Goal: Transaction & Acquisition: Purchase product/service

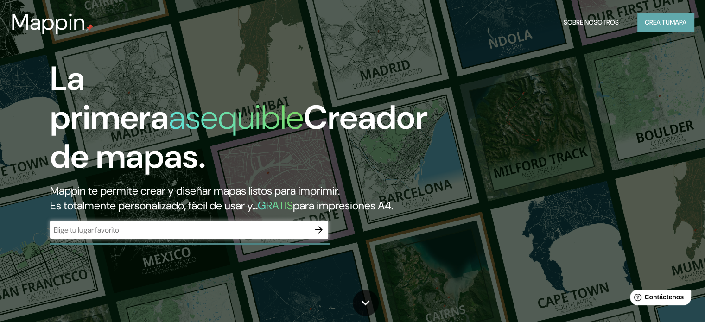
click at [650, 25] on font "Crea tu" at bounding box center [656, 22] width 25 height 8
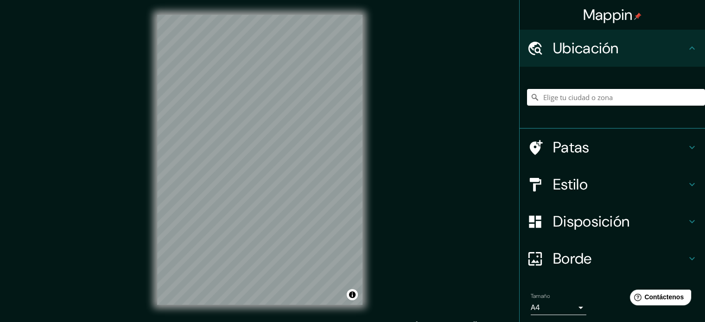
click at [369, 129] on div "© Mapbox © OpenStreetMap Improve this map" at bounding box center [259, 160] width 235 height 320
click at [686, 181] on icon at bounding box center [691, 184] width 11 height 11
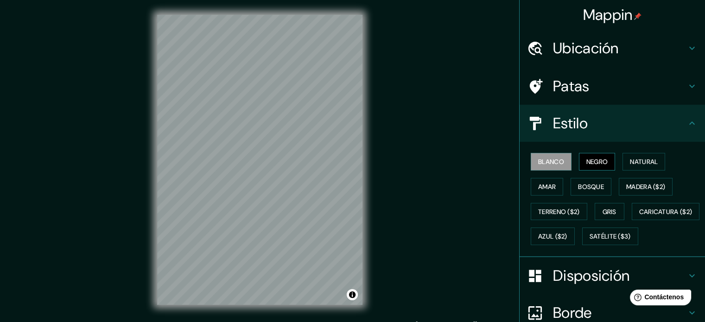
click at [586, 159] on font "Negro" at bounding box center [597, 161] width 22 height 8
drag, startPoint x: 639, startPoint y: 159, endPoint x: 629, endPoint y: 160, distance: 10.7
click at [639, 159] on font "Natural" at bounding box center [644, 161] width 28 height 8
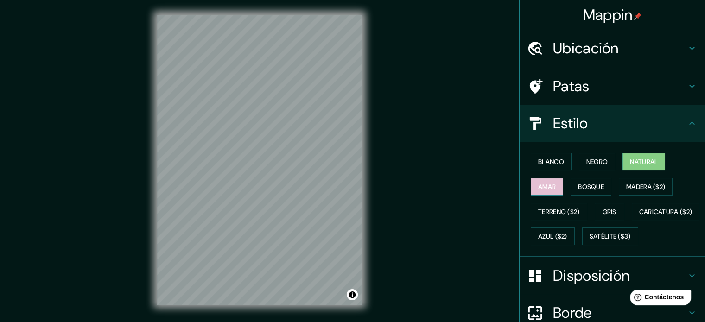
click at [544, 183] on font "Amar" at bounding box center [547, 187] width 18 height 8
click at [593, 187] on font "Bosque" at bounding box center [591, 187] width 26 height 8
click at [619, 211] on div "Blanco Negro Natural Amar Bosque Madera ($2) Terreno ($2) Gris Caricatura ($2) …" at bounding box center [616, 199] width 178 height 100
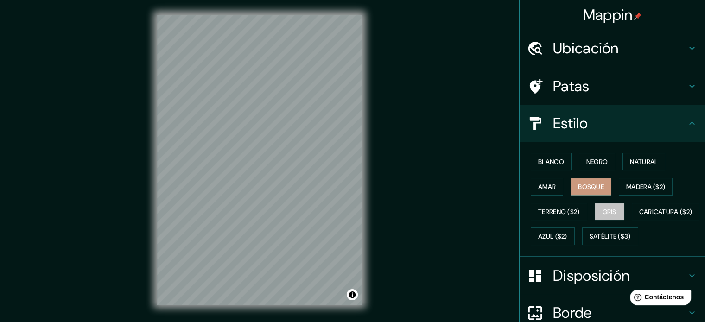
click at [612, 211] on button "Gris" at bounding box center [609, 212] width 30 height 18
click at [589, 241] on font "Satélite ($3)" at bounding box center [609, 237] width 41 height 8
